Goal: Task Accomplishment & Management: Manage account settings

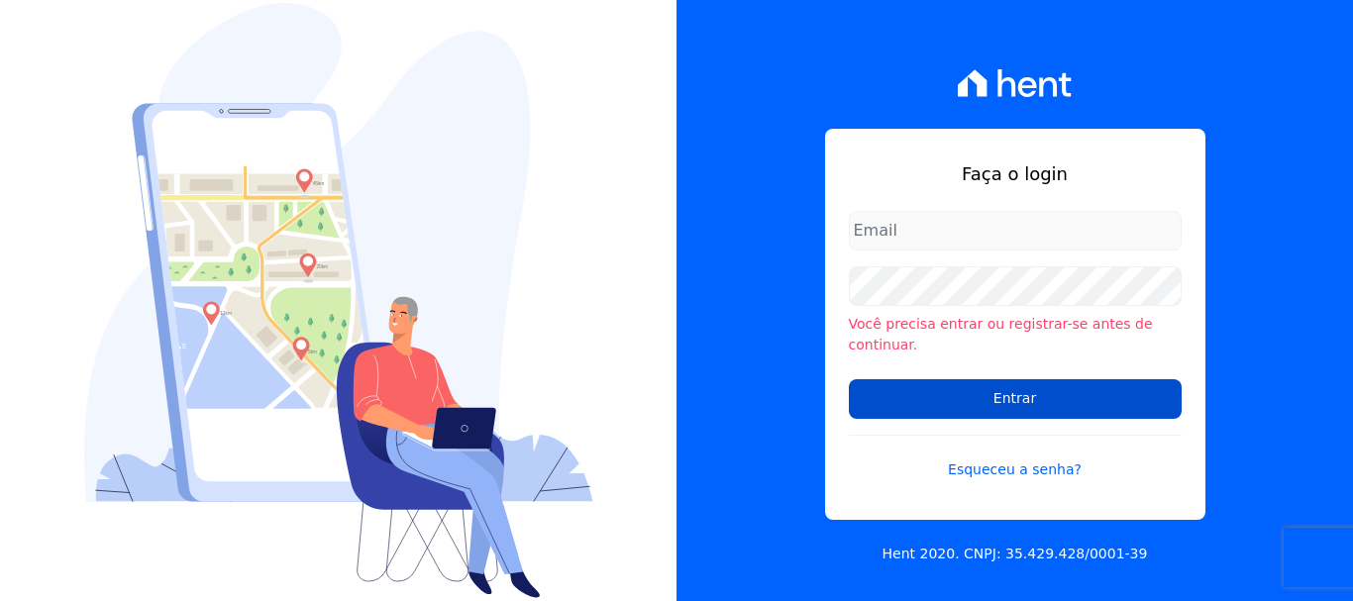
type input "[EMAIL_ADDRESS][DOMAIN_NAME]"
click at [1010, 385] on input "Entrar" at bounding box center [1015, 399] width 333 height 40
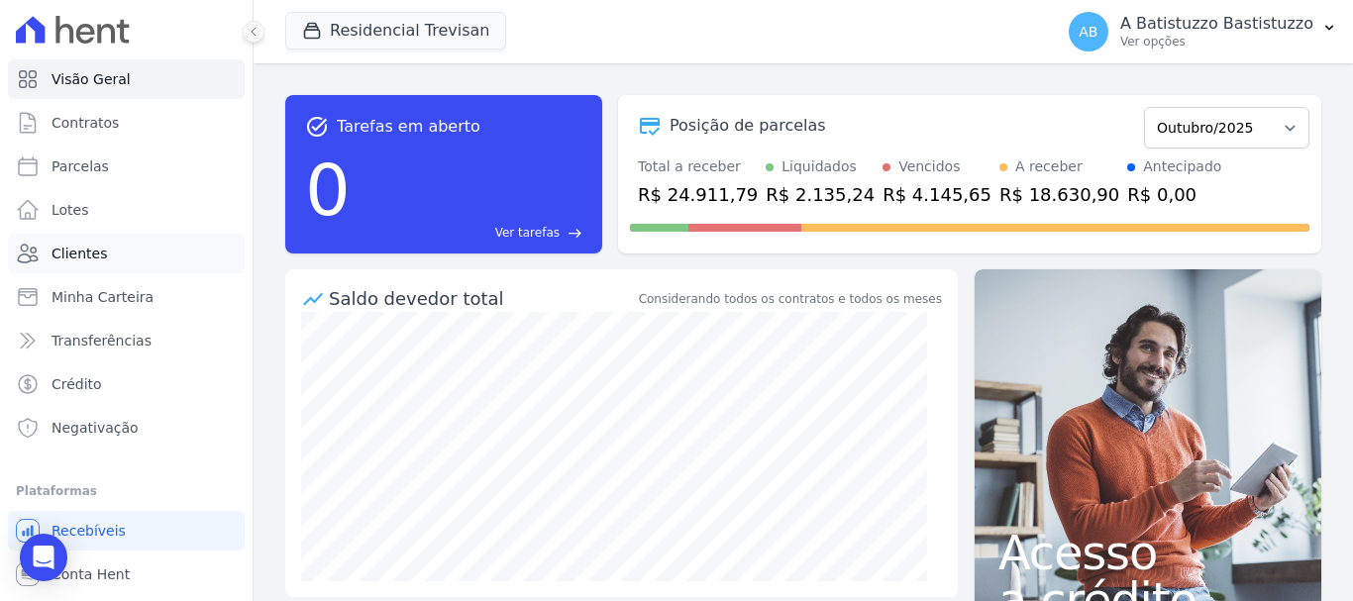
click at [59, 253] on span "Clientes" at bounding box center [79, 254] width 55 height 20
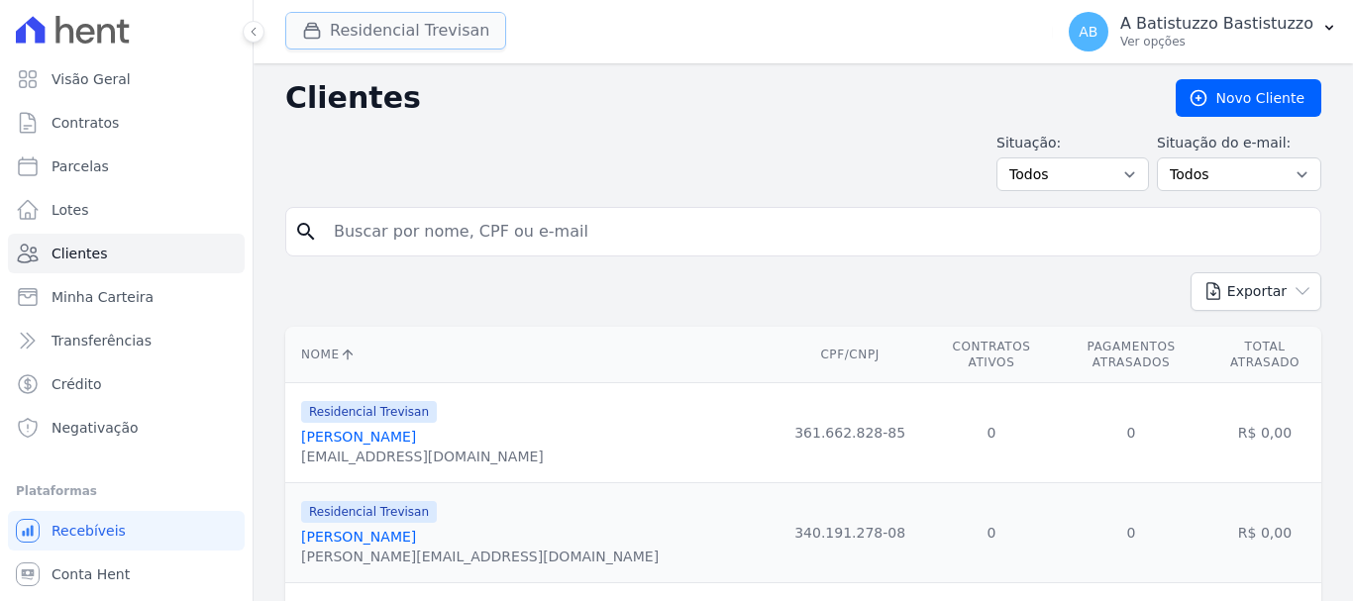
click at [440, 28] on button "Residencial Trevisan" at bounding box center [395, 31] width 221 height 38
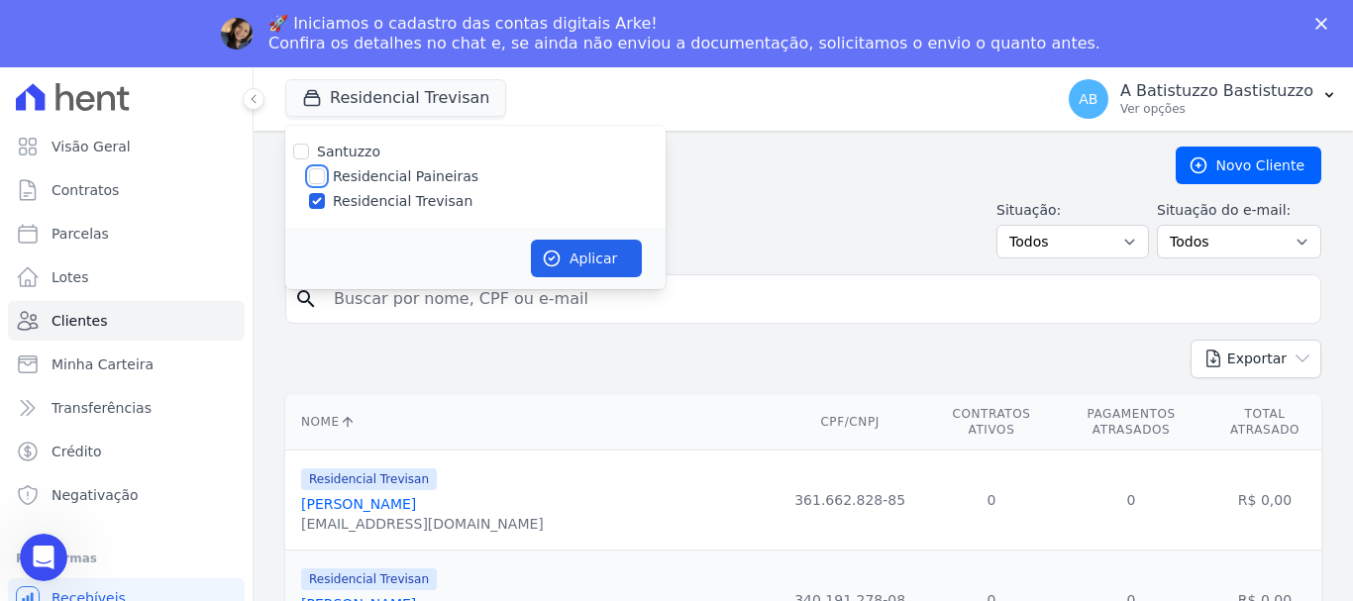
click at [315, 175] on input "Residencial Paineiras" at bounding box center [317, 176] width 16 height 16
checkbox input "true"
click at [318, 196] on input "Residencial Trevisan" at bounding box center [317, 201] width 16 height 16
checkbox input "false"
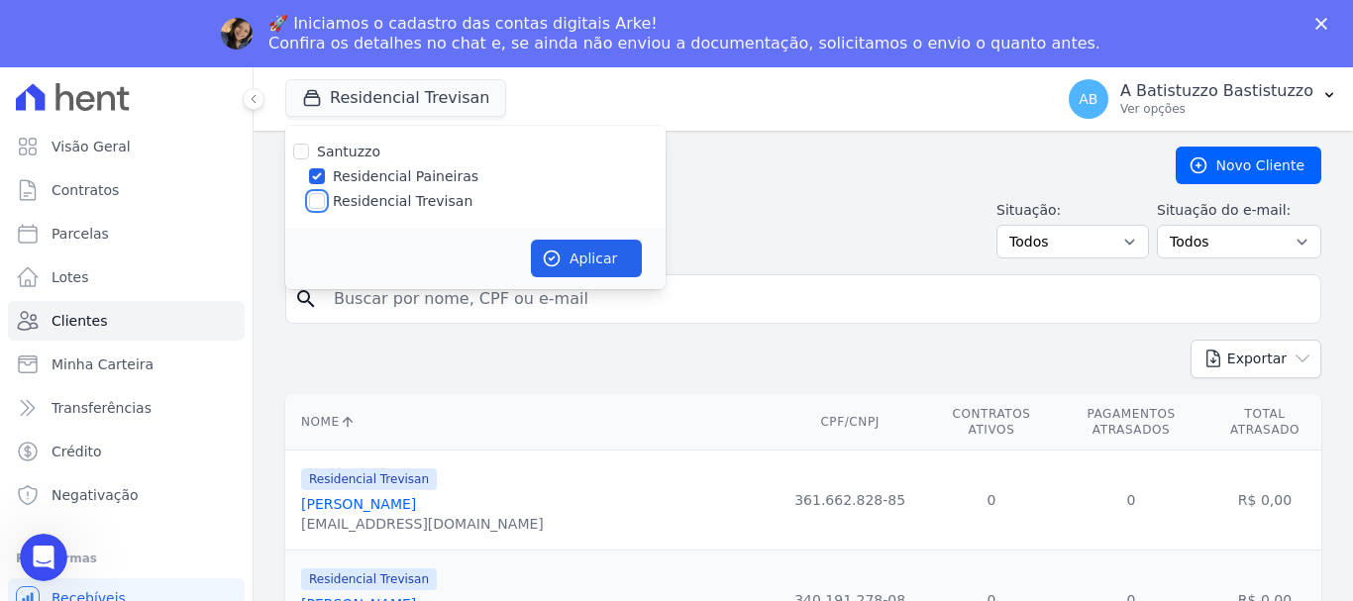
checkbox input "false"
click at [583, 256] on button "Aplicar" at bounding box center [586, 259] width 111 height 38
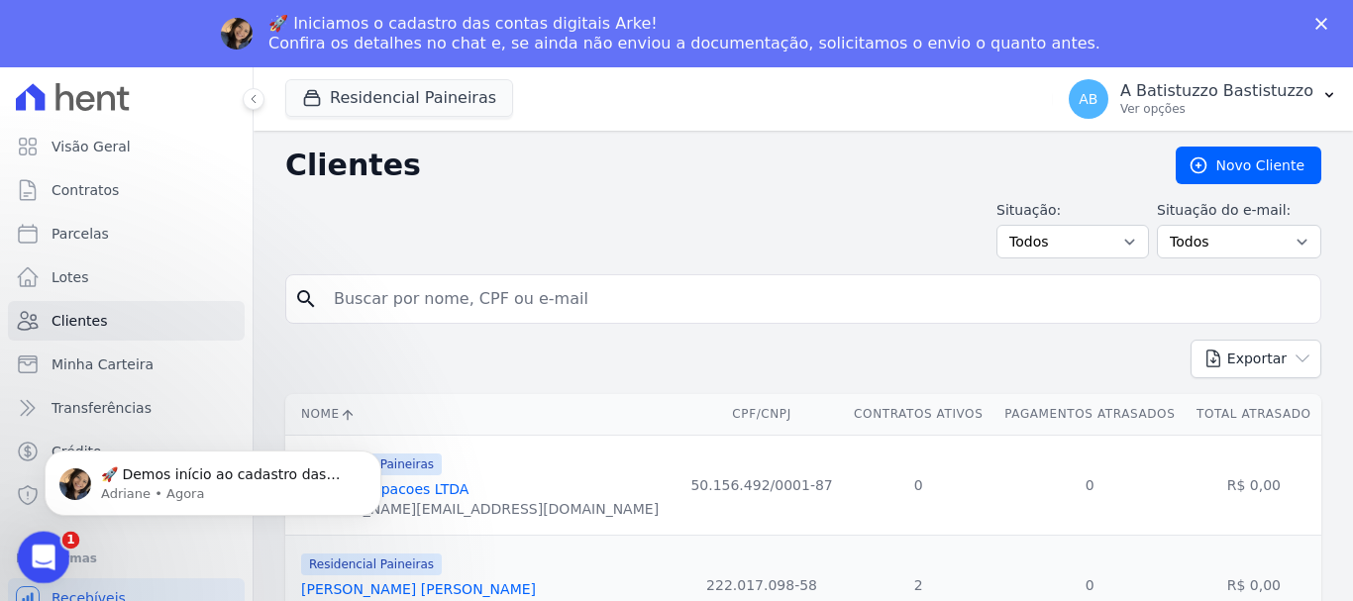
click at [67, 546] on span "1" at bounding box center [71, 541] width 18 height 18
click at [49, 555] on icon "Abertura do Messenger da Intercom" at bounding box center [41, 555] width 33 height 33
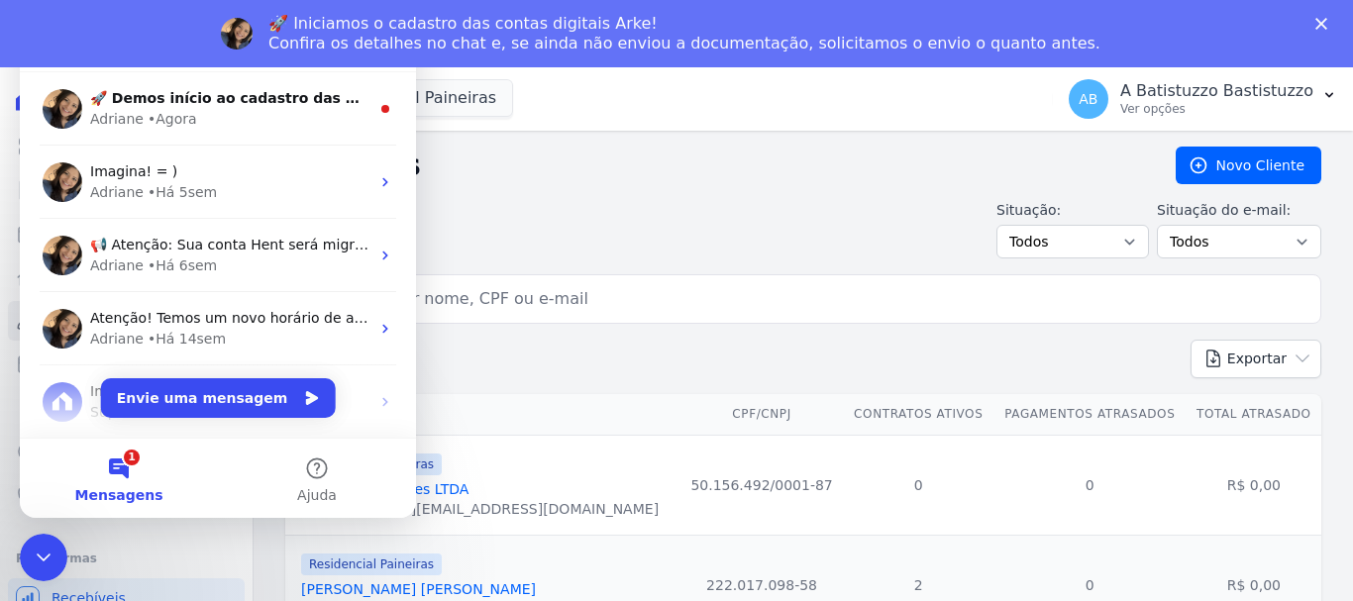
click at [124, 463] on button "1 Mensagens" at bounding box center [119, 478] width 198 height 79
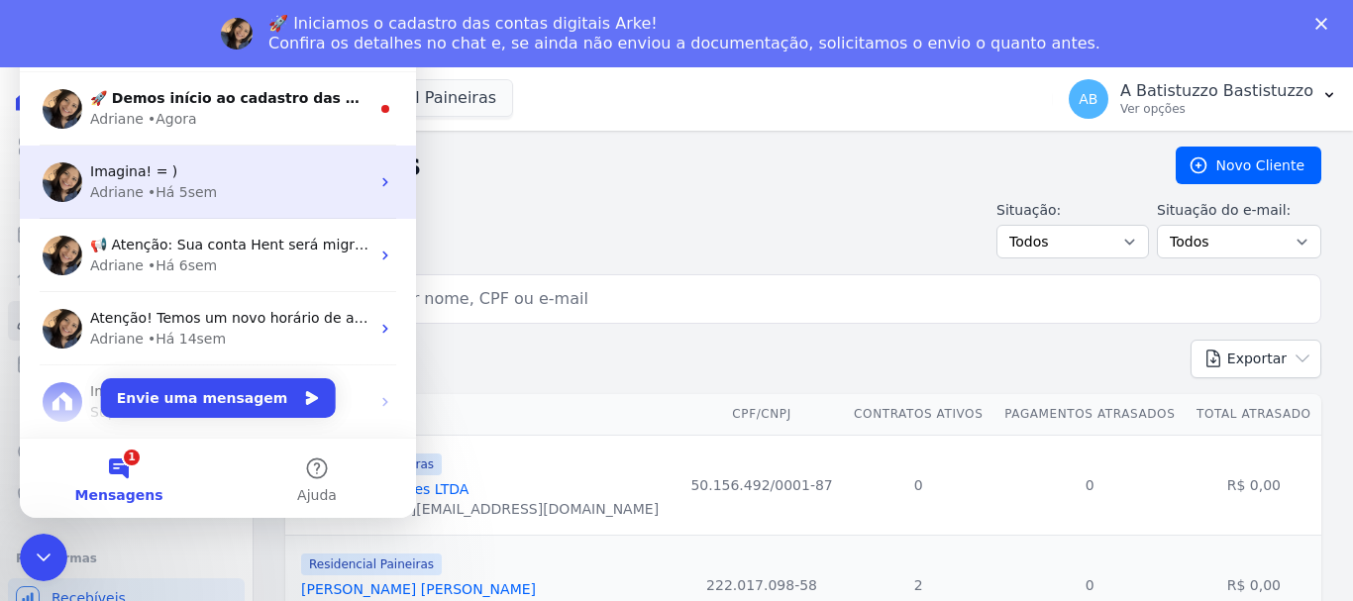
click at [159, 185] on div "• Há 5sem" at bounding box center [182, 192] width 69 height 21
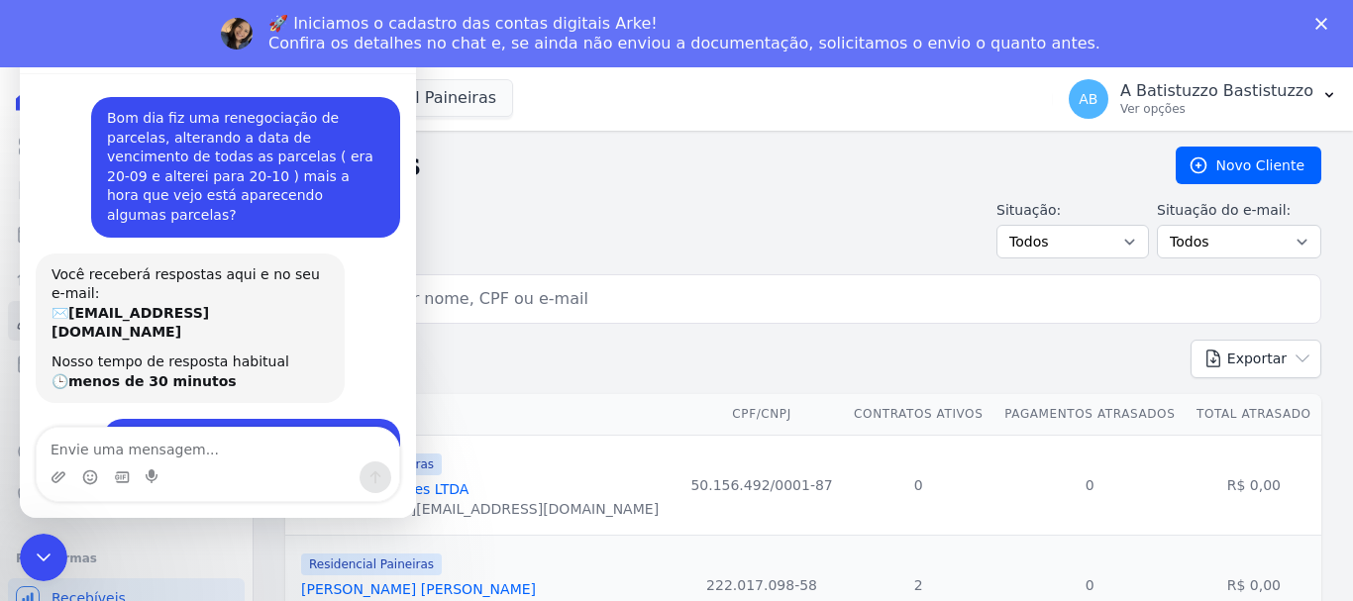
scroll to position [1002, 0]
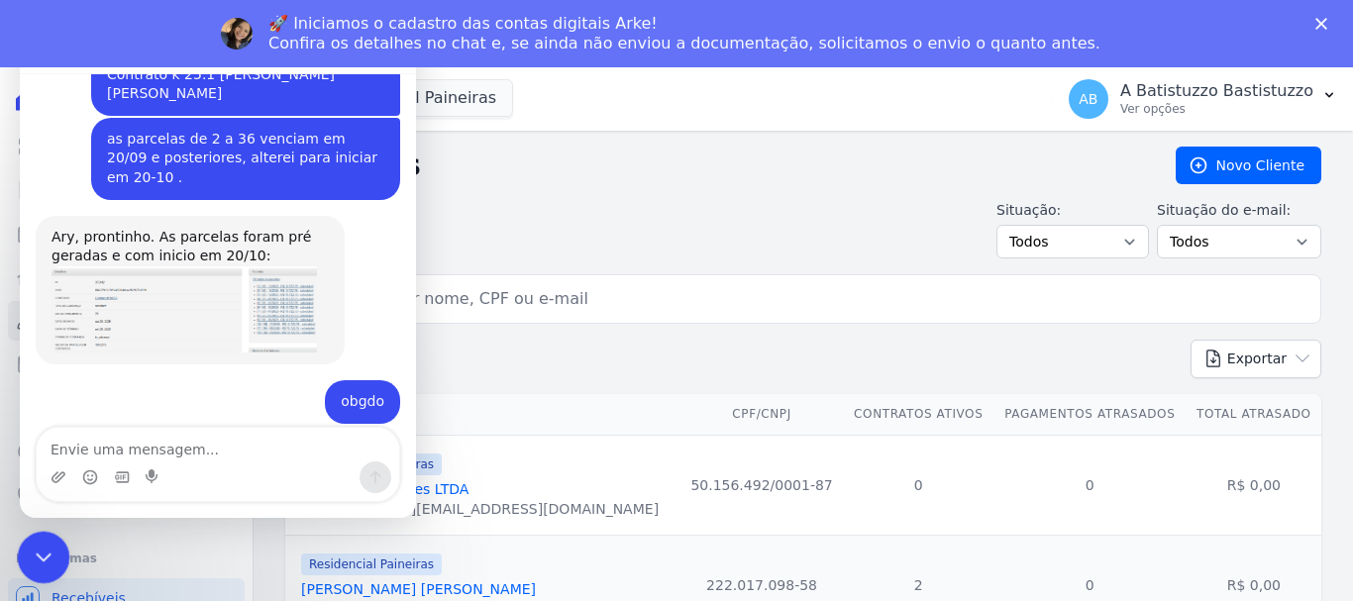
click at [34, 554] on icon "Encerramento do Messenger da Intercom" at bounding box center [41, 555] width 24 height 24
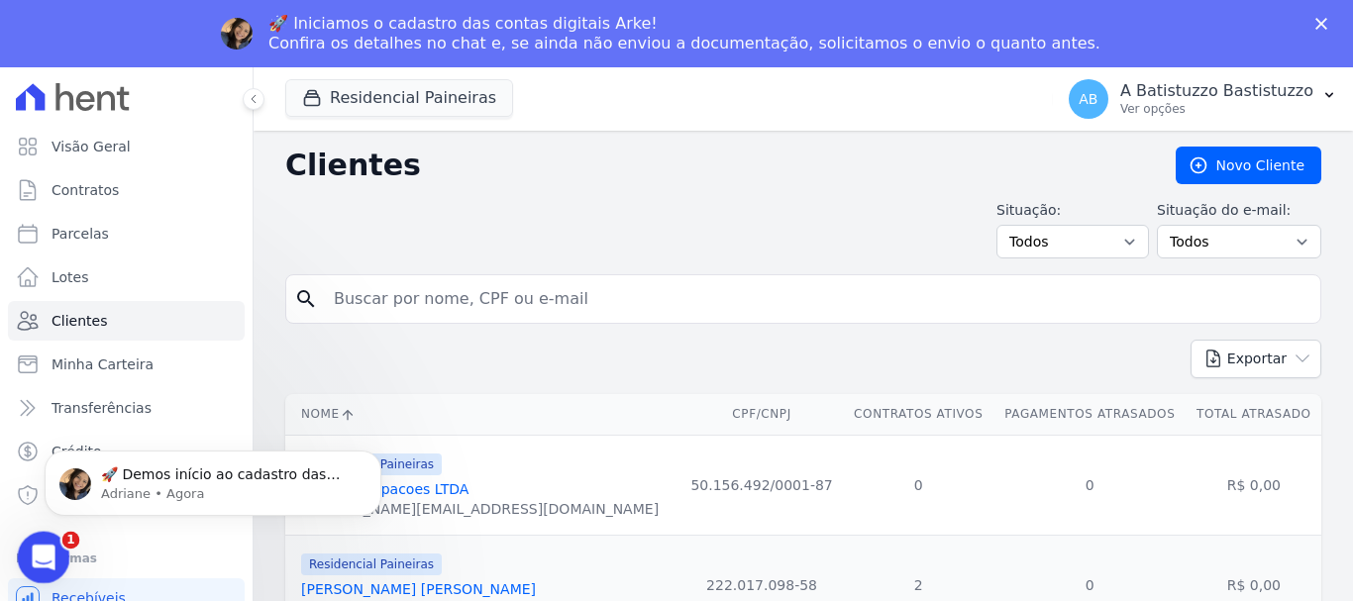
scroll to position [0, 0]
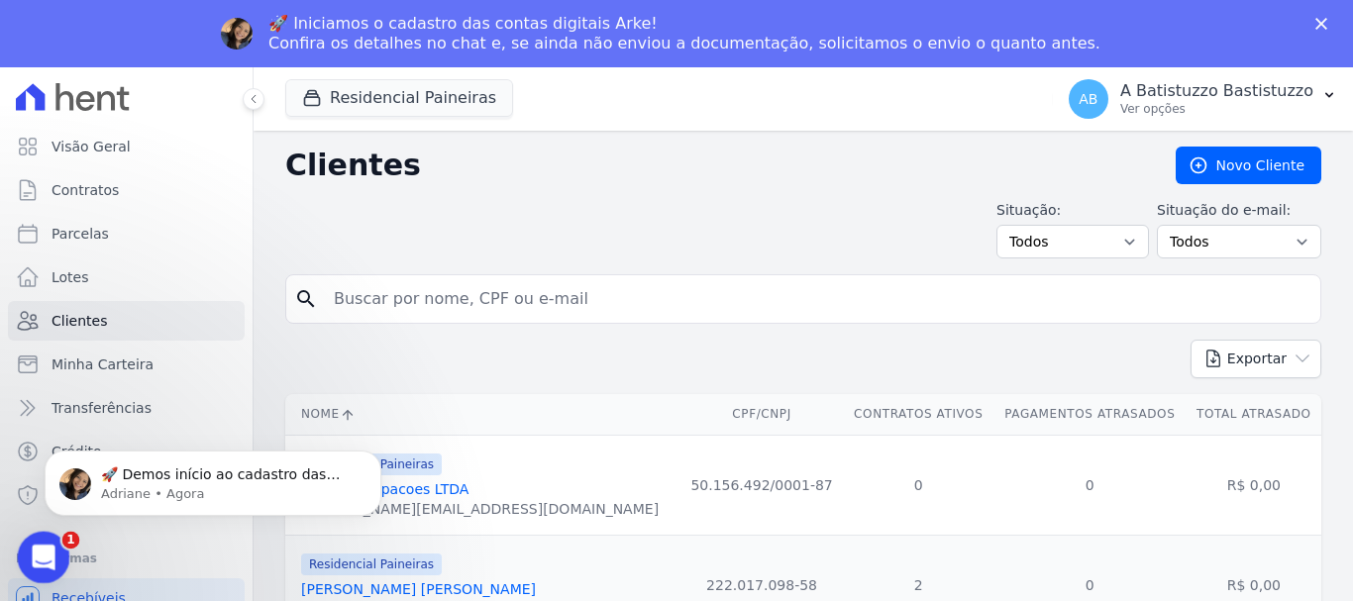
click at [43, 554] on icon "Abertura do Messenger da Intercom" at bounding box center [41, 555] width 14 height 16
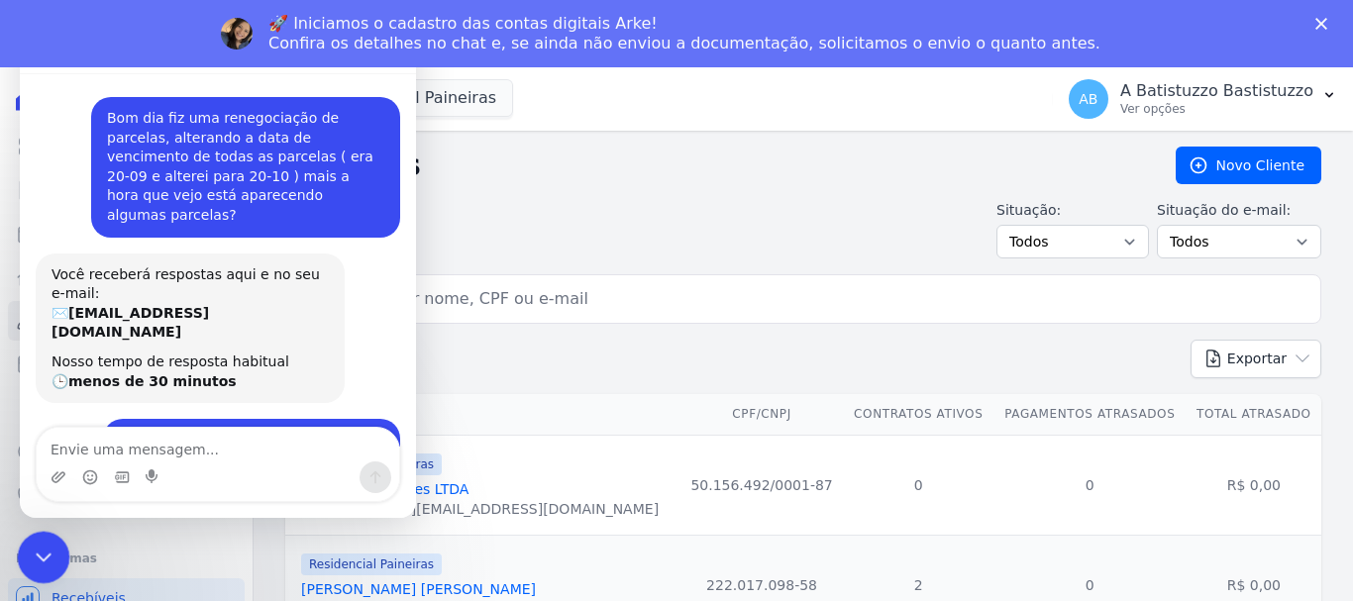
scroll to position [1002, 0]
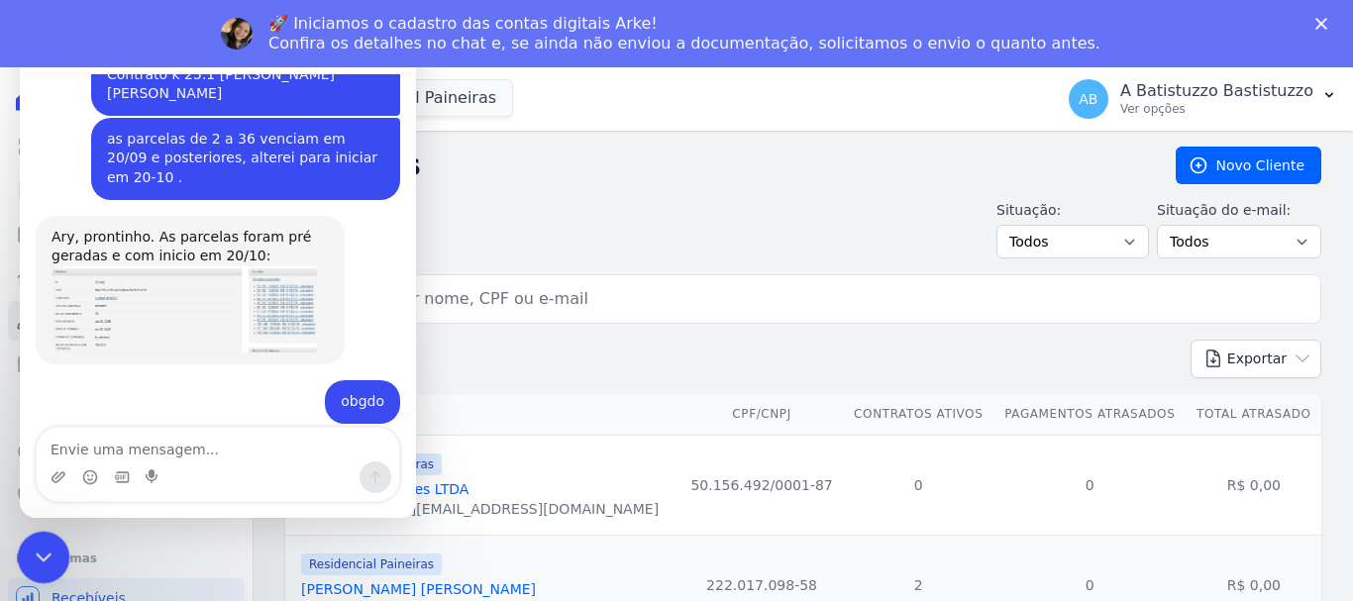
click at [42, 546] on icon "Encerramento do Messenger da Intercom" at bounding box center [41, 555] width 24 height 24
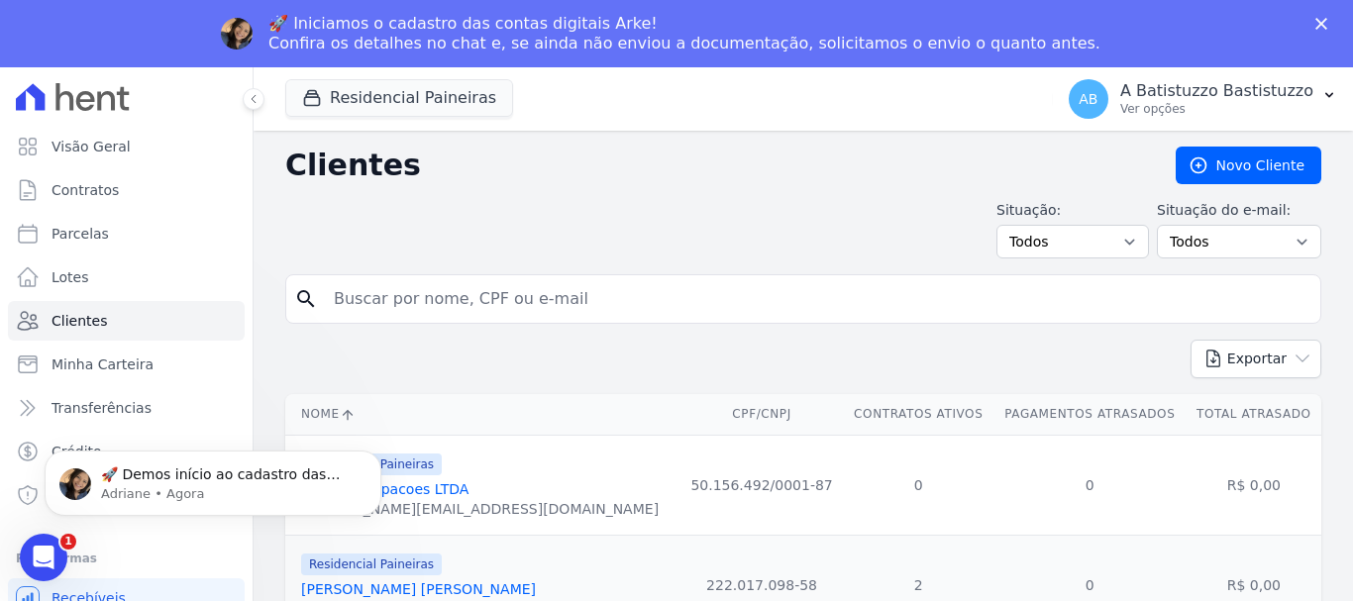
scroll to position [0, 0]
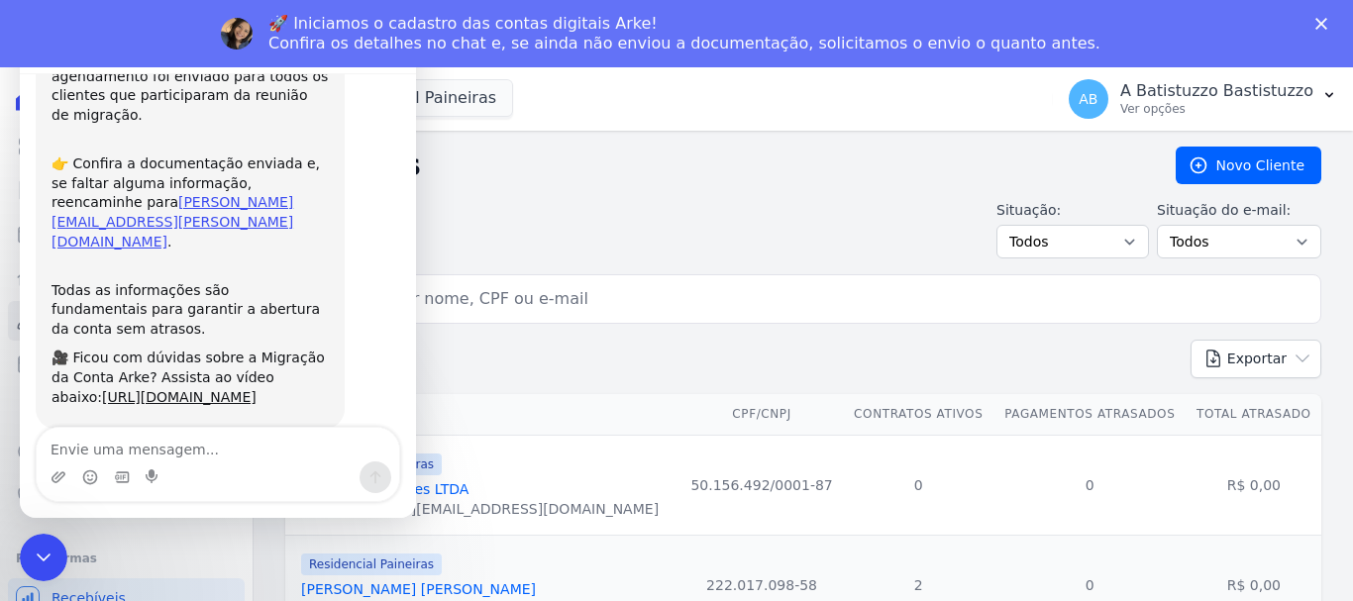
scroll to position [241, 0]
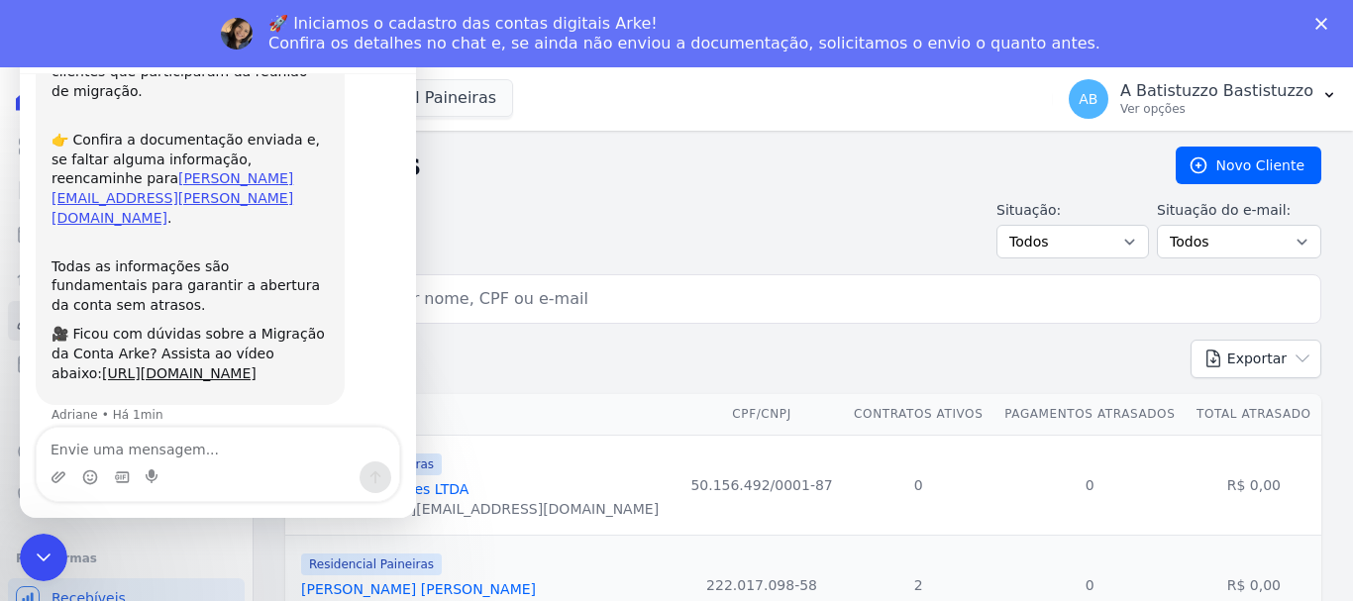
click at [475, 224] on div "Situação: Todos Adimplentes Inadimplentes Situação do e-mail: Todos Confirmado …" at bounding box center [803, 229] width 1036 height 58
click at [48, 544] on icon "Encerramento do Messenger da Intercom" at bounding box center [41, 555] width 24 height 24
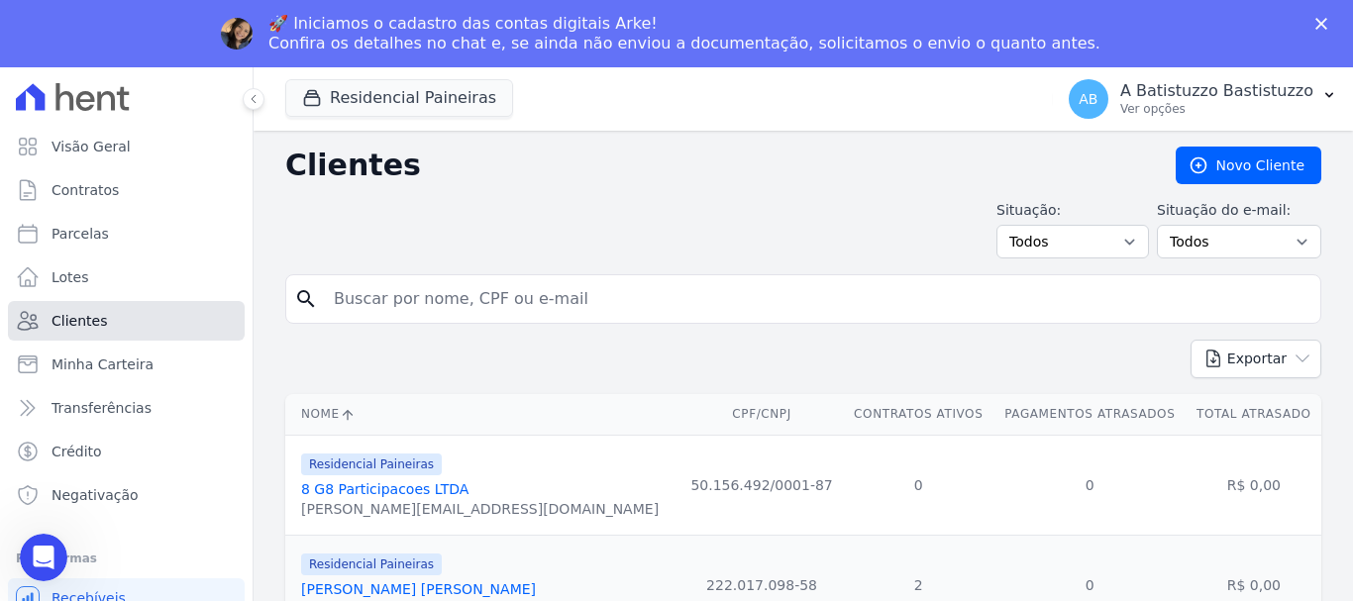
click at [89, 322] on span "Clientes" at bounding box center [79, 321] width 55 height 20
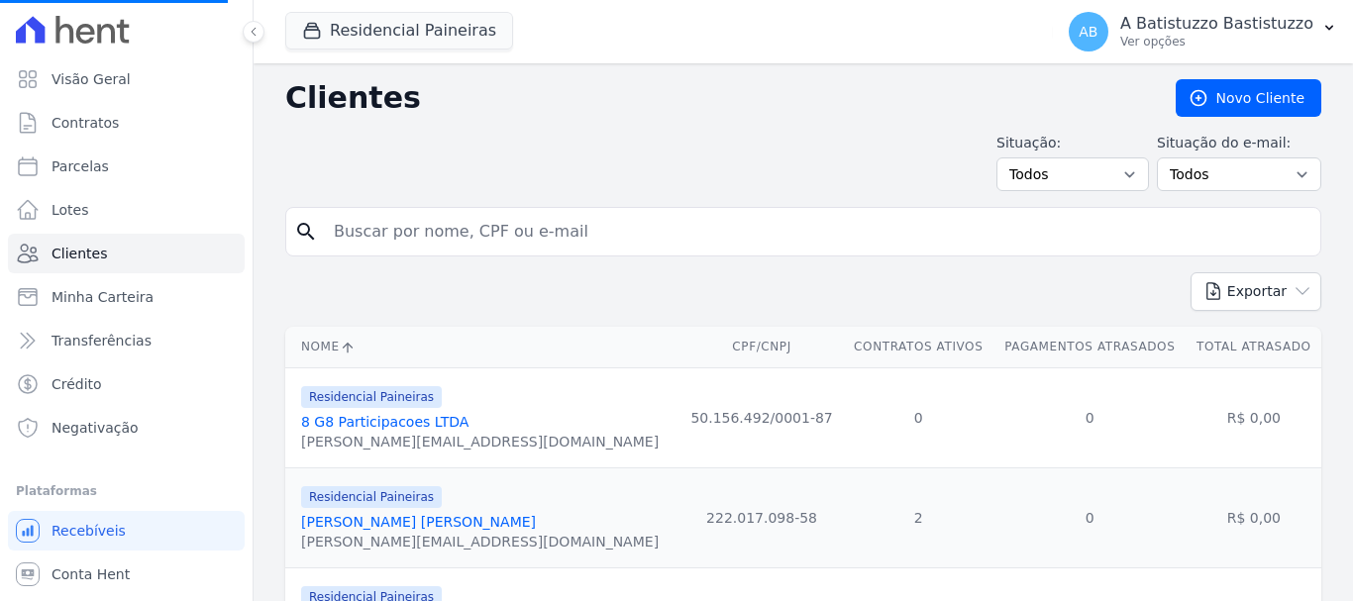
click at [392, 233] on input "search" at bounding box center [817, 232] width 990 height 40
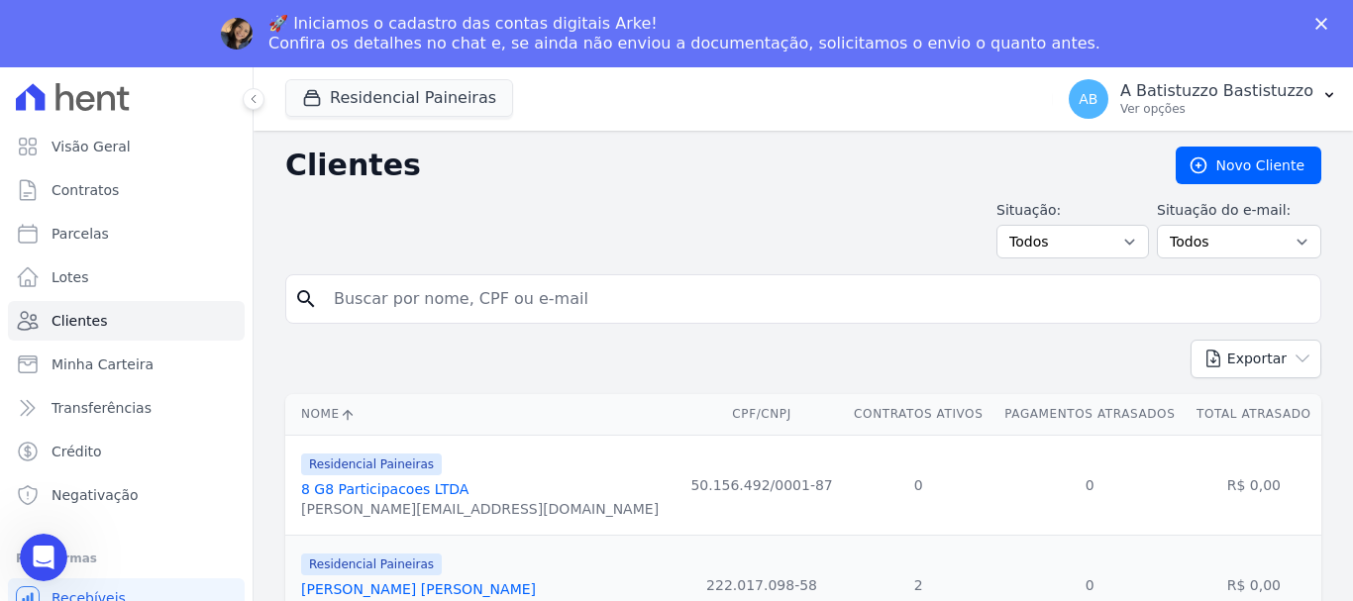
click at [375, 302] on input "search" at bounding box center [817, 299] width 990 height 40
type input "gleison"
click at [475, 363] on div "Exportar PDF CSV Dimob 2024" at bounding box center [803, 367] width 1036 height 54
click at [303, 302] on icon "search" at bounding box center [306, 299] width 24 height 24
click at [303, 300] on icon "search" at bounding box center [306, 299] width 24 height 24
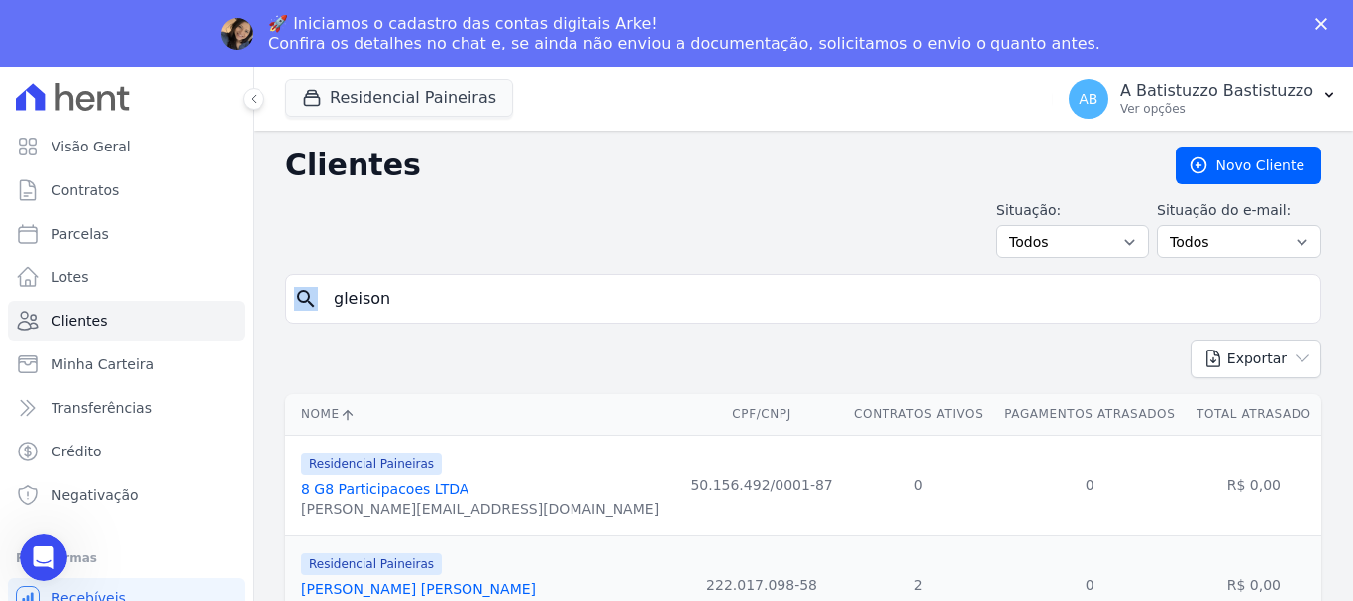
click at [303, 300] on icon "search" at bounding box center [306, 299] width 24 height 24
click at [303, 299] on icon "search" at bounding box center [306, 299] width 24 height 24
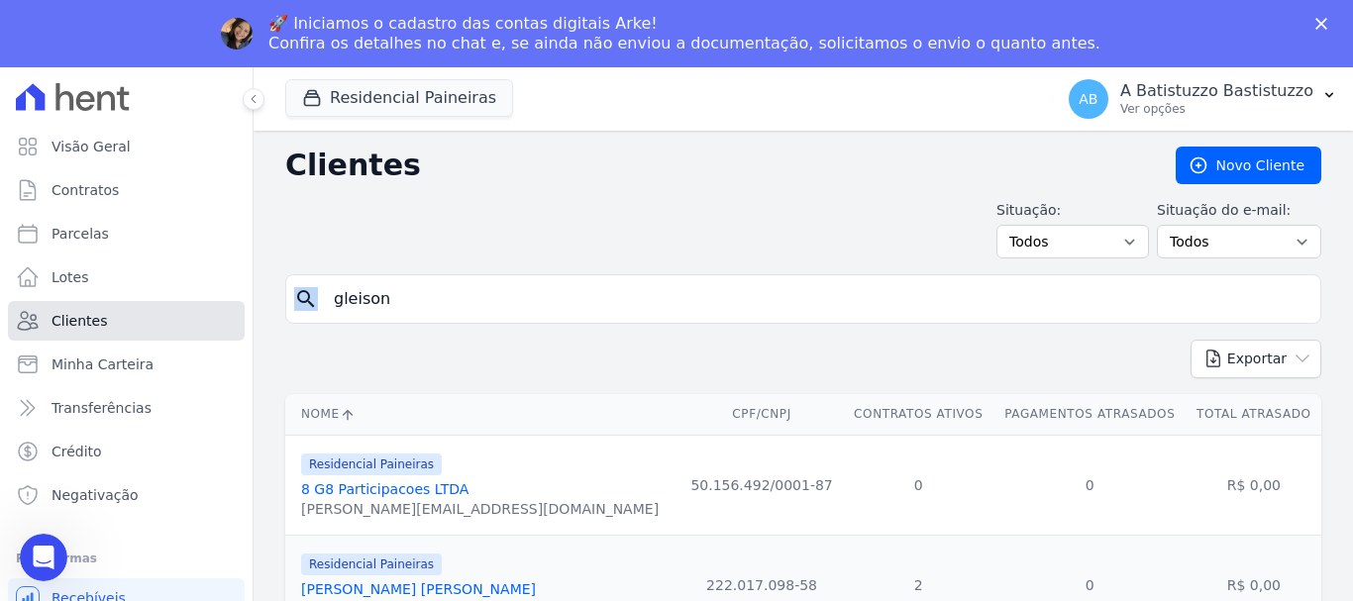
click at [77, 313] on span "Clientes" at bounding box center [79, 321] width 55 height 20
click at [305, 296] on icon "search" at bounding box center [306, 299] width 24 height 24
click at [304, 296] on icon "search" at bounding box center [306, 299] width 24 height 24
click at [463, 303] on input "search" at bounding box center [817, 299] width 990 height 40
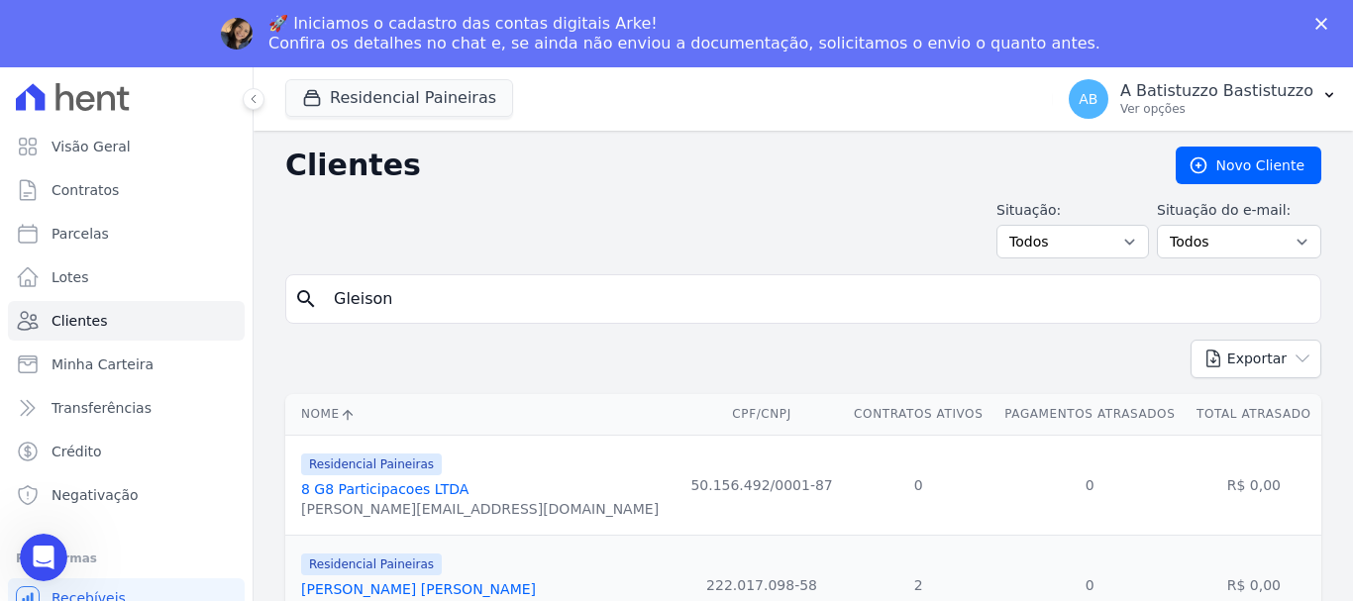
type input "Gleison"
click at [344, 359] on div "Exportar PDF CSV Dimob 2024" at bounding box center [803, 367] width 1036 height 54
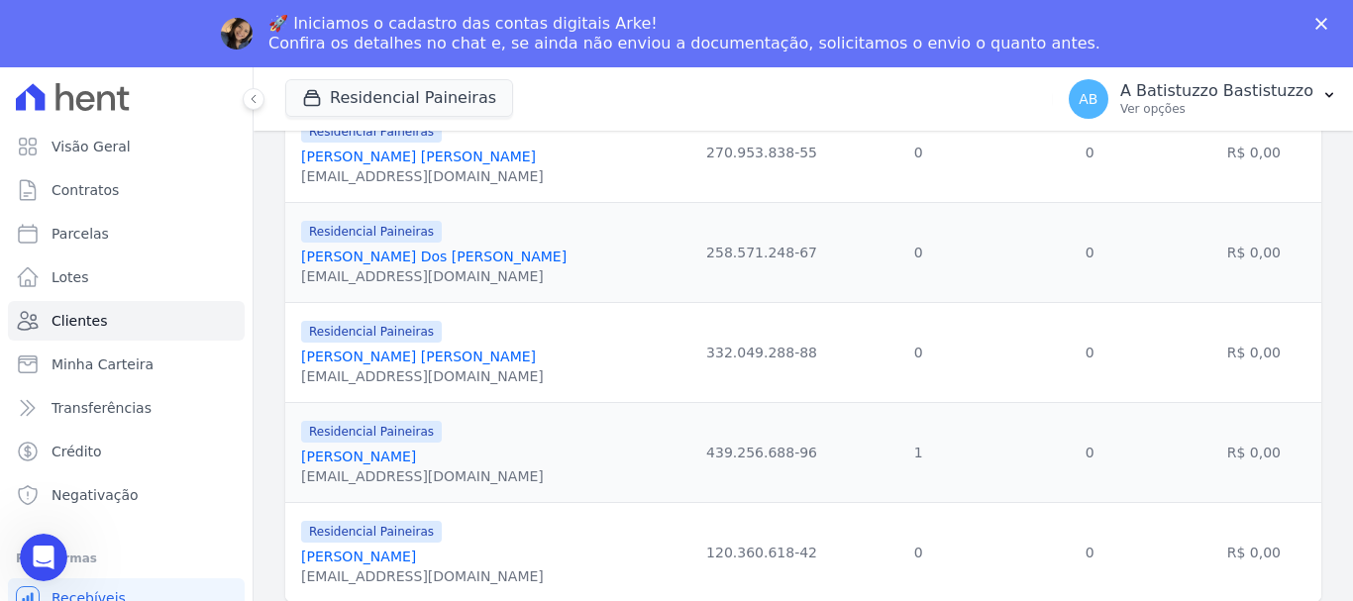
scroll to position [2355, 0]
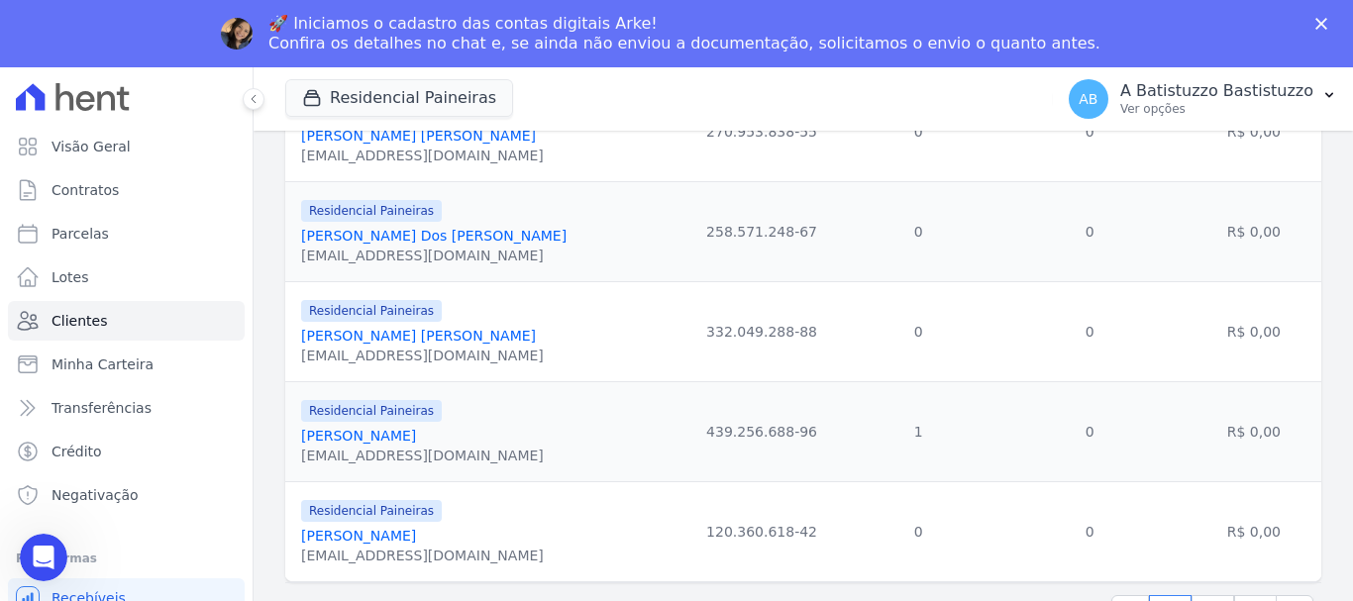
click at [1316, 19] on polygon "Fechar" at bounding box center [1321, 24] width 12 height 12
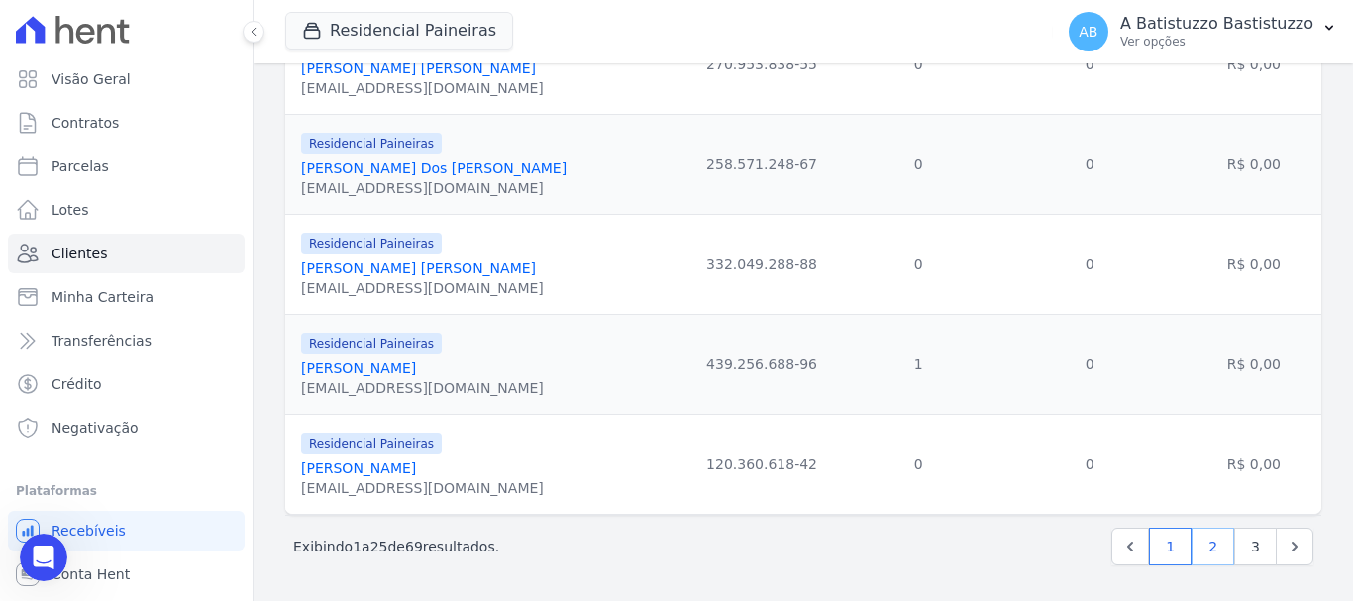
click at [1192, 548] on link "2" at bounding box center [1213, 547] width 43 height 38
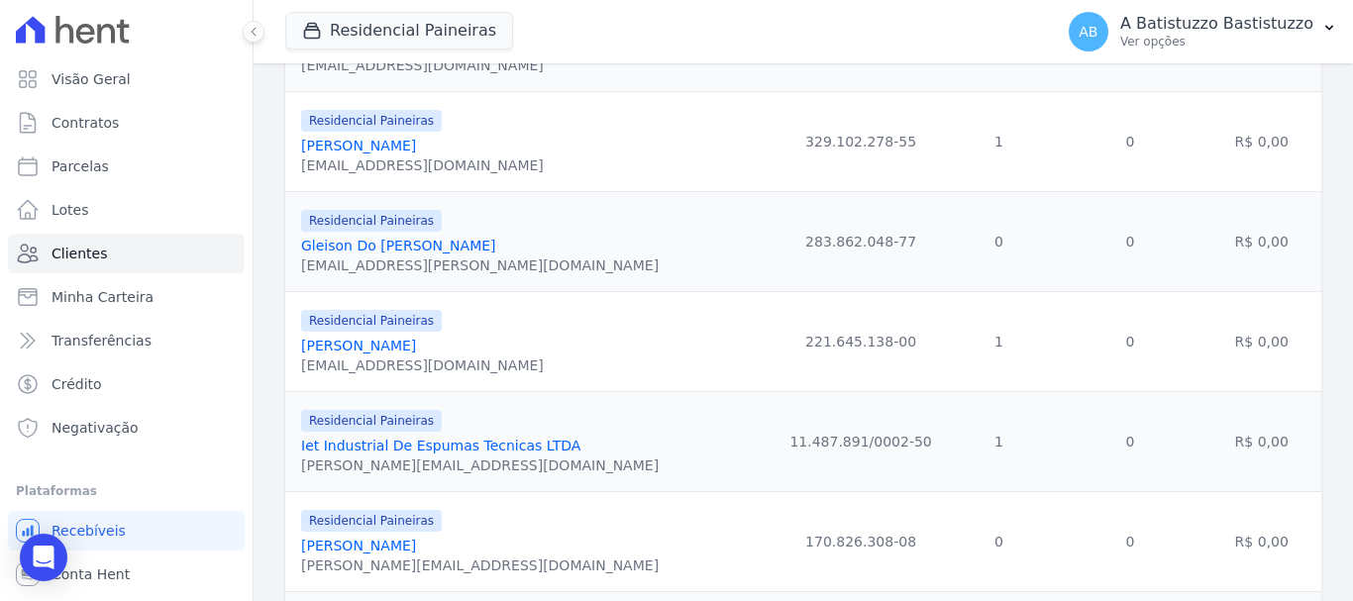
scroll to position [990, 0]
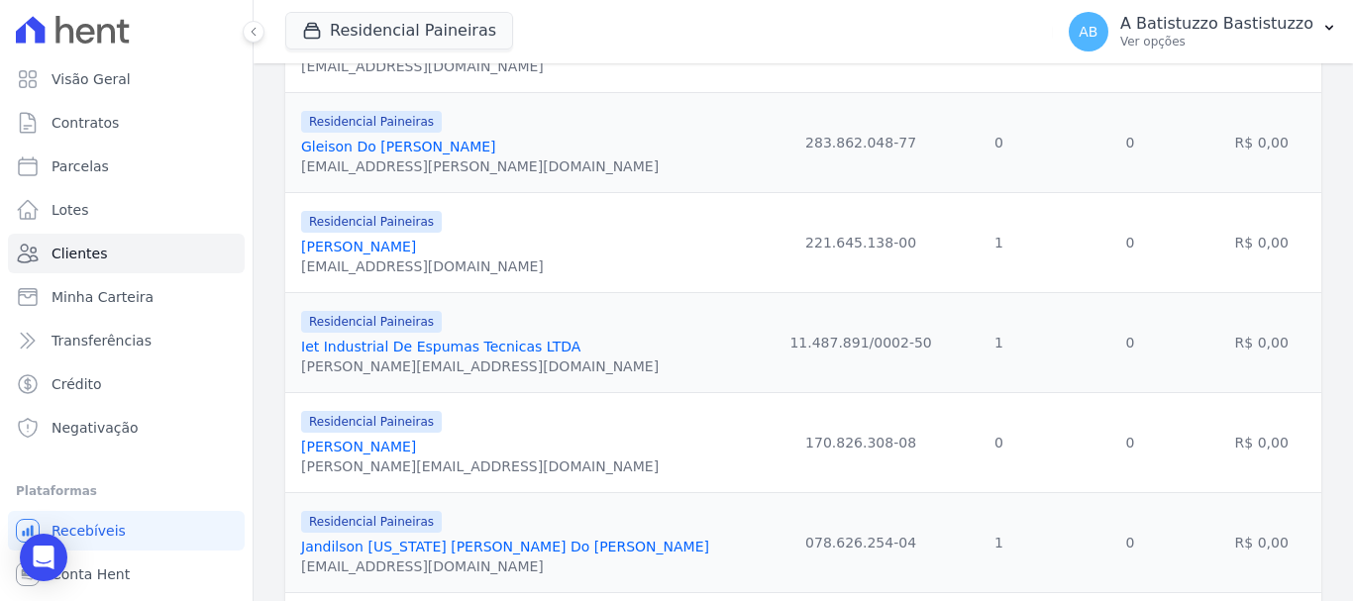
click at [364, 139] on link "Gleison Do [PERSON_NAME]" at bounding box center [398, 147] width 195 height 16
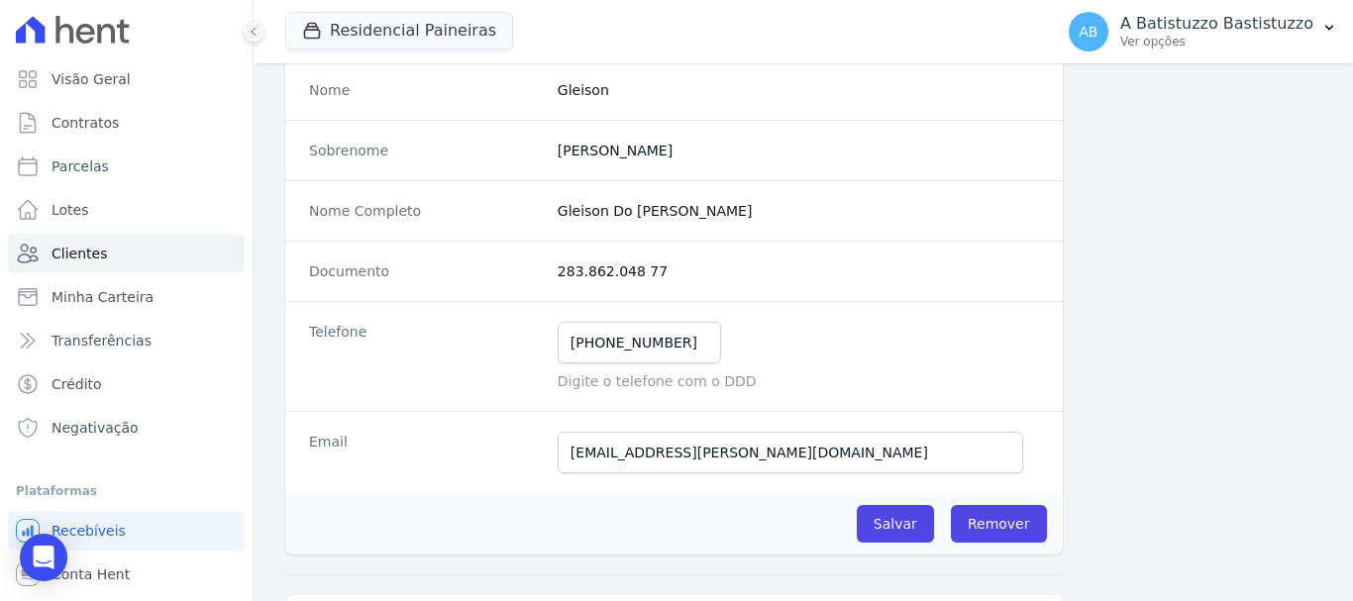
scroll to position [396, 0]
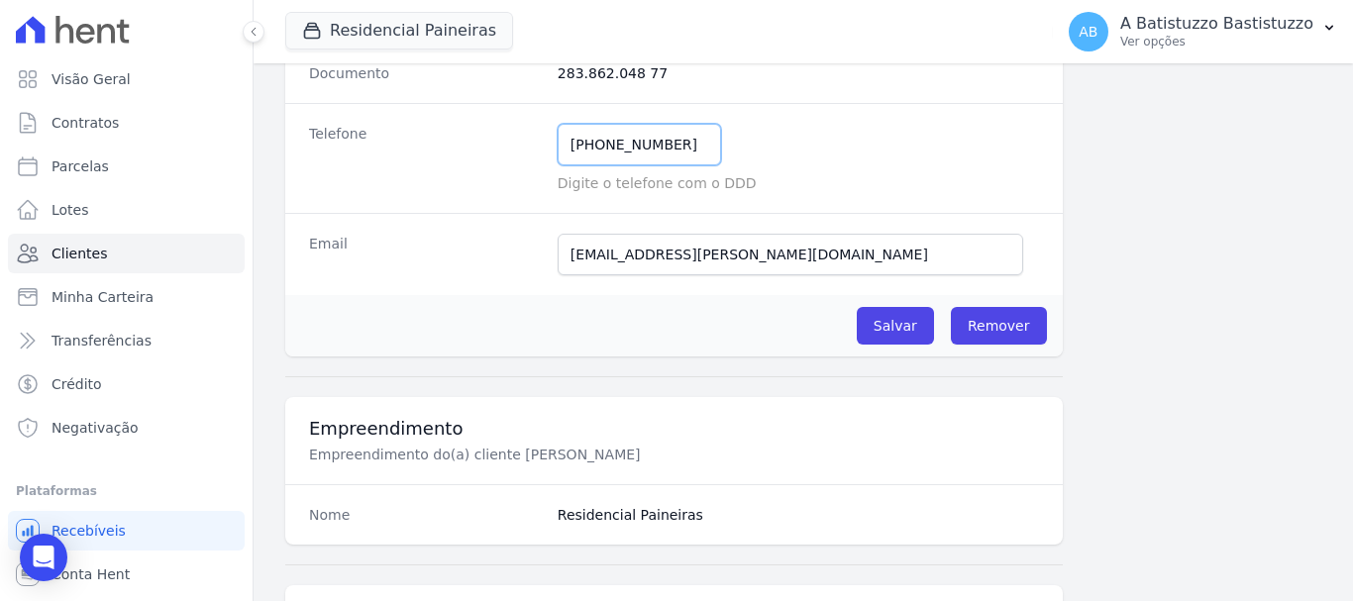
click at [586, 142] on input "[PHONE_NUMBER]" at bounding box center [639, 145] width 163 height 42
type input "[PHONE_NUMBER]"
click at [823, 143] on div "[PHONE_NUMBER] Mensagem de SMS ainda não enviada.. Mensagem de [PERSON_NAME] ai…" at bounding box center [798, 145] width 481 height 42
click at [882, 320] on input "Salvar" at bounding box center [895, 326] width 77 height 38
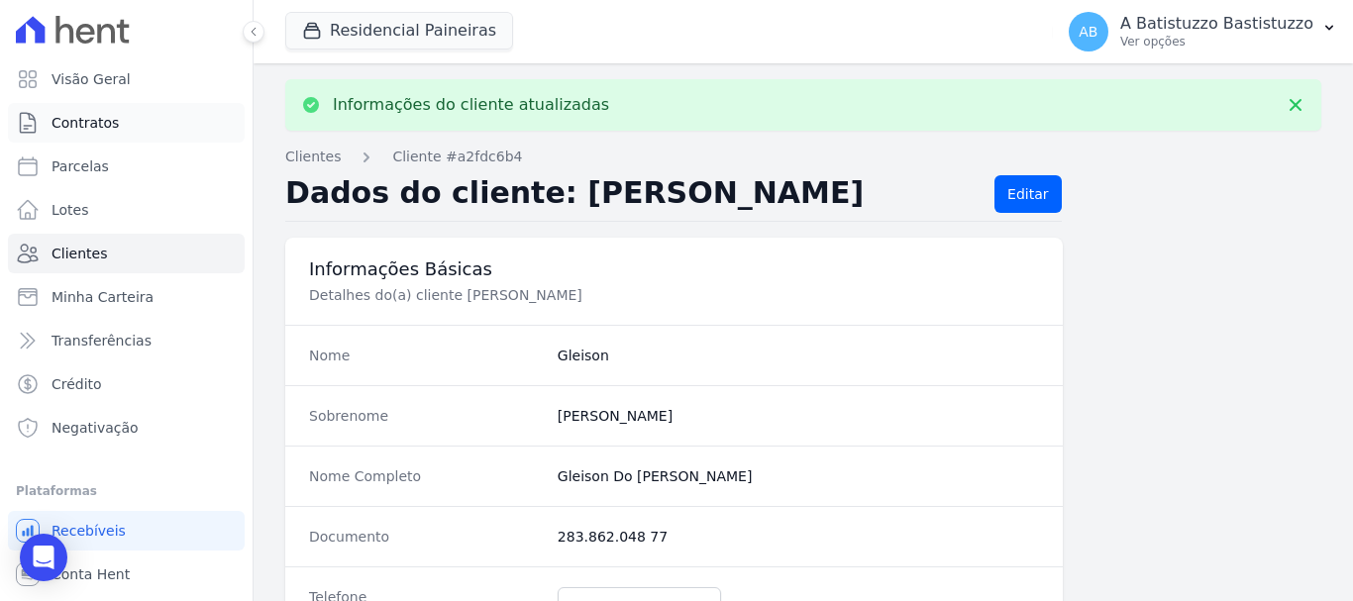
click at [118, 121] on link "Contratos" at bounding box center [126, 123] width 237 height 40
